Goal: Complete application form

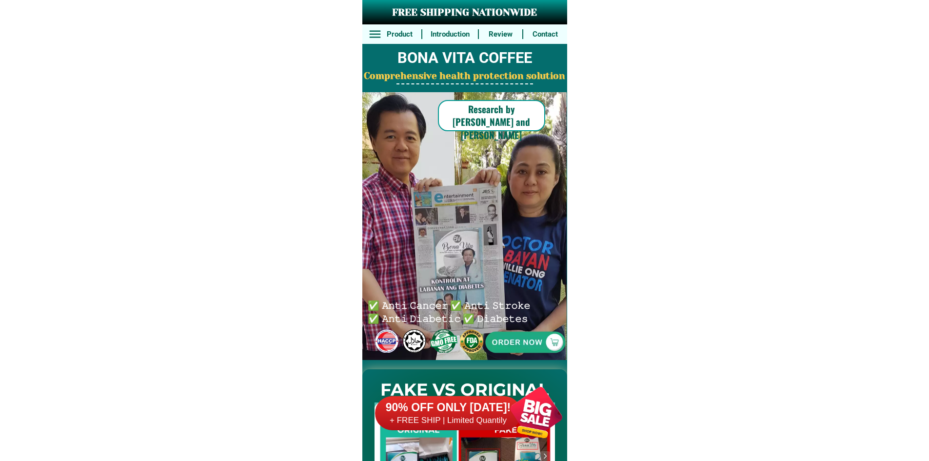
click at [494, 418] on h6 "+ FREE SHIP | Limited Quantily" at bounding box center [448, 420] width 146 height 11
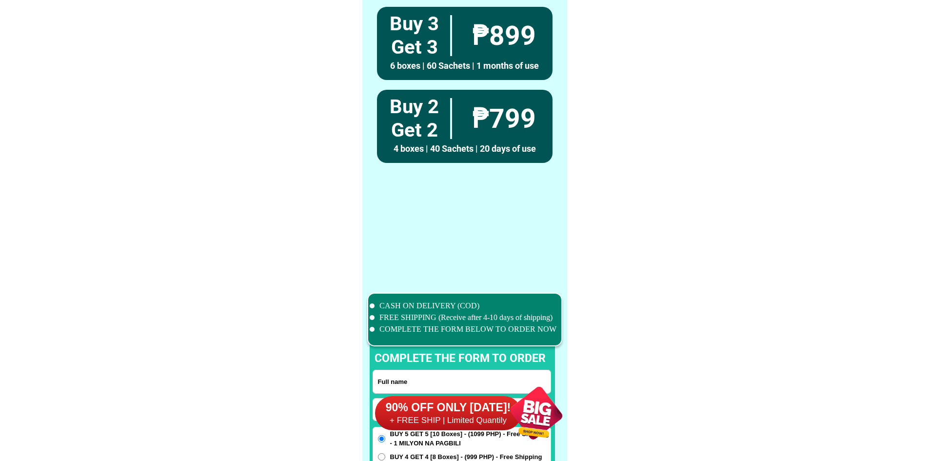
scroll to position [7580, 0]
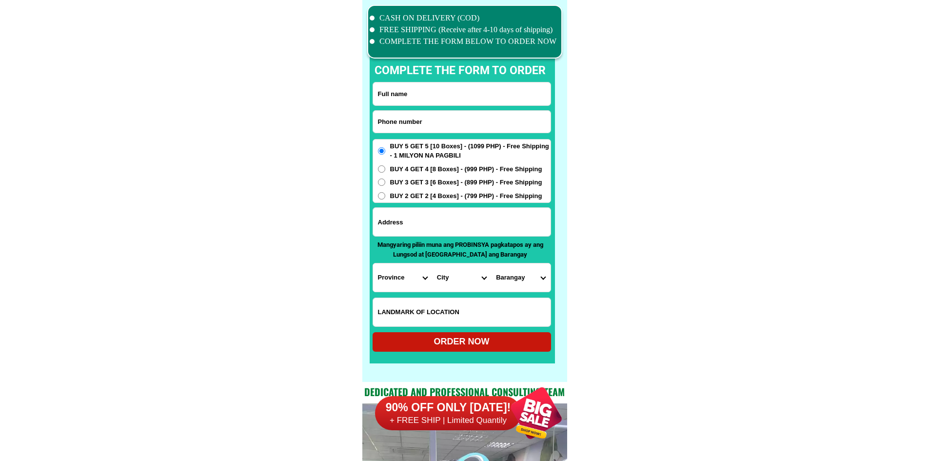
click at [442, 117] on input "Input phone_number" at bounding box center [461, 122] width 177 height 22
paste input "09525532640"
type input "09525532640"
click at [460, 89] on input "Input full_name" at bounding box center [461, 93] width 177 height 23
paste input "[PERSON_NAME]"
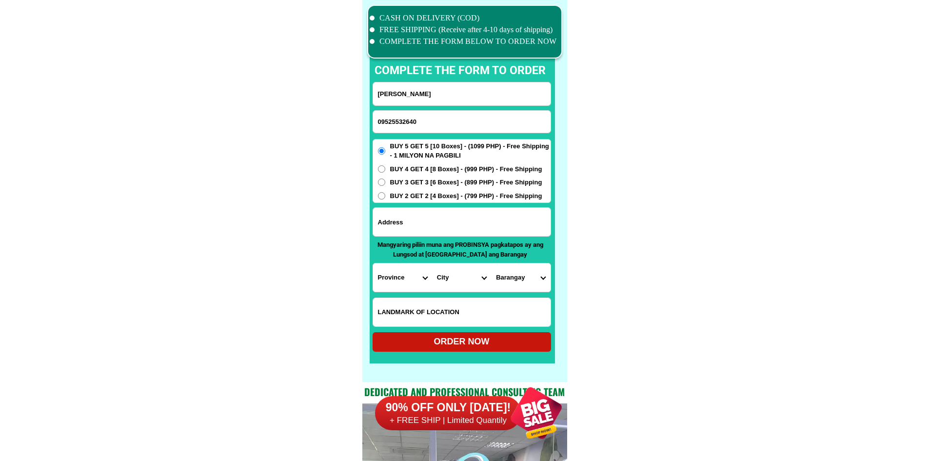
type input "[PERSON_NAME]"
click at [452, 216] on input "Input address" at bounding box center [461, 222] width 177 height 28
paste input "25 pogi st Purok 7 Brg 76-A [GEOGRAPHIC_DATA]"
type input "25 pogi st Purok 7 Brg 76-A [GEOGRAPHIC_DATA]"
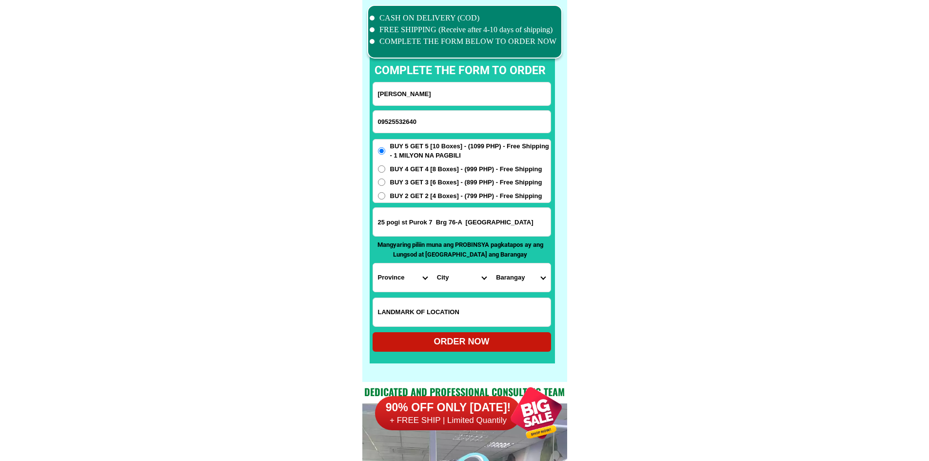
click at [408, 275] on select "Province [GEOGRAPHIC_DATA] [GEOGRAPHIC_DATA][PERSON_NAME][GEOGRAPHIC_DATA][GEOG…" at bounding box center [402, 277] width 59 height 28
select select "63_738"
click at [455, 275] on select "City [GEOGRAPHIC_DATA]-DE-ORO-[GEOGRAPHIC_DATA] DAVAO-DE-ORO-[PERSON_NAME] Mawa…" at bounding box center [461, 277] width 59 height 28
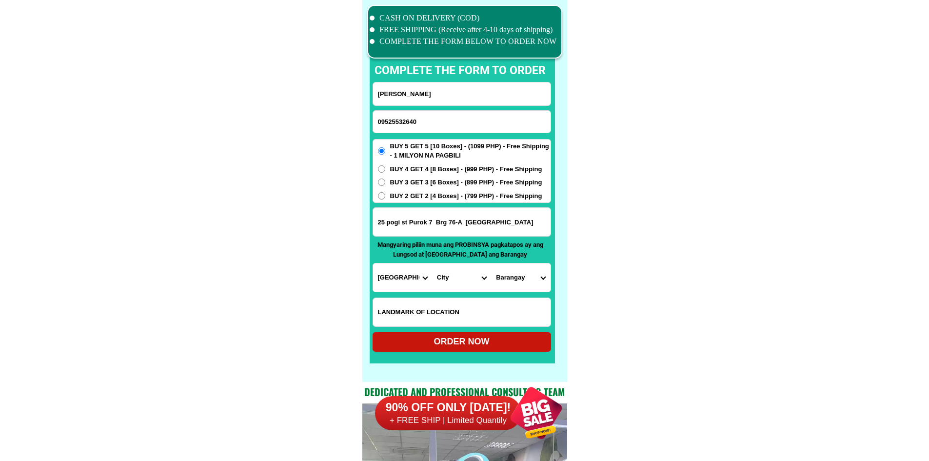
select select "63_7387159"
click at [508, 273] on select "[GEOGRAPHIC_DATA] [PERSON_NAME] (lasang) [PERSON_NAME] Angalan Atan-awe Baganih…" at bounding box center [520, 277] width 59 height 28
click at [515, 277] on select "[GEOGRAPHIC_DATA] [PERSON_NAME] (lasang) [PERSON_NAME] Angalan Atan-awe Baganih…" at bounding box center [520, 277] width 59 height 28
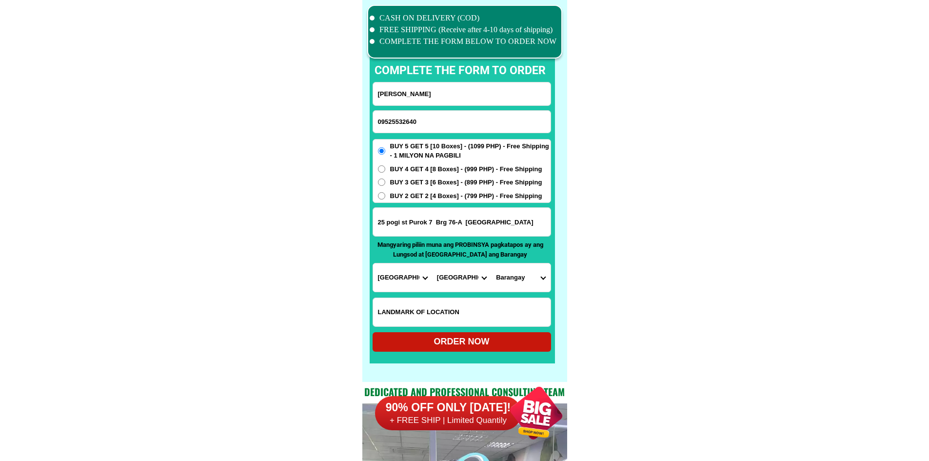
click at [526, 282] on select "[GEOGRAPHIC_DATA] [PERSON_NAME] (lasang) [PERSON_NAME] Angalan Atan-awe Baganih…" at bounding box center [520, 277] width 59 height 28
click at [471, 283] on select "City [GEOGRAPHIC_DATA] [GEOGRAPHIC_DATA]-city [GEOGRAPHIC_DATA] [GEOGRAPHIC_DAT…" at bounding box center [461, 277] width 59 height 28
drag, startPoint x: 471, startPoint y: 283, endPoint x: 465, endPoint y: 264, distance: 20.2
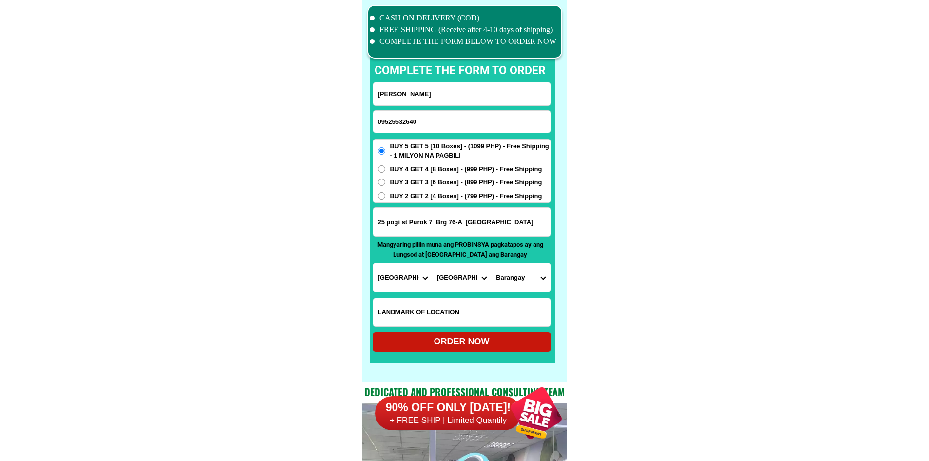
click at [471, 283] on select "City [GEOGRAPHIC_DATA] [GEOGRAPHIC_DATA]-city [GEOGRAPHIC_DATA] [GEOGRAPHIC_DAT…" at bounding box center [461, 277] width 59 height 28
click at [449, 222] on input "25 pogi st Purok 7 Brg 76-A [GEOGRAPHIC_DATA]" at bounding box center [461, 222] width 177 height 28
click at [523, 273] on select "[GEOGRAPHIC_DATA] [PERSON_NAME] (lasang) [PERSON_NAME] Angalan Atan-awe Baganih…" at bounding box center [520, 277] width 59 height 28
select select "63_73871593471"
click at [491, 263] on select "[GEOGRAPHIC_DATA] [PERSON_NAME] (lasang) [PERSON_NAME] Angalan Atan-awe Baganih…" at bounding box center [520, 277] width 59 height 28
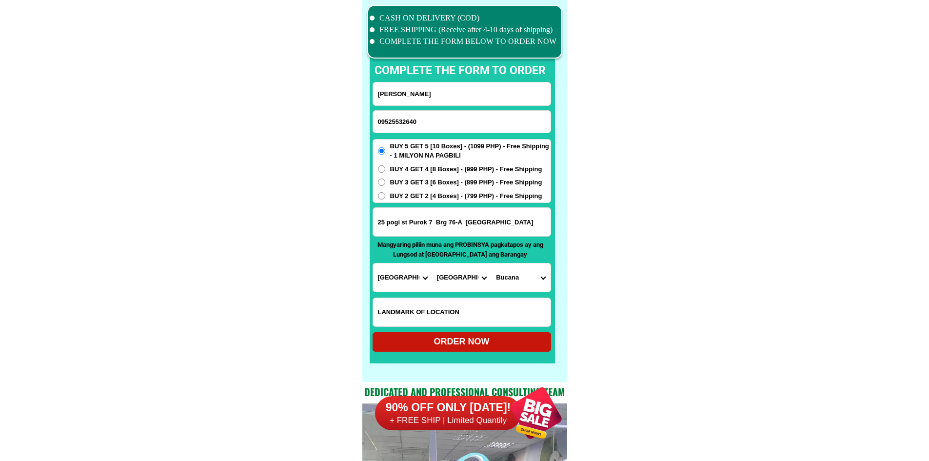
click at [494, 347] on div "ORDER NOW" at bounding box center [461, 341] width 178 height 13
type input "25 pogi st Purok 7 Brg 76-A [GEOGRAPHIC_DATA]"
radio input "true"
